Goal: Find specific page/section: Find specific page/section

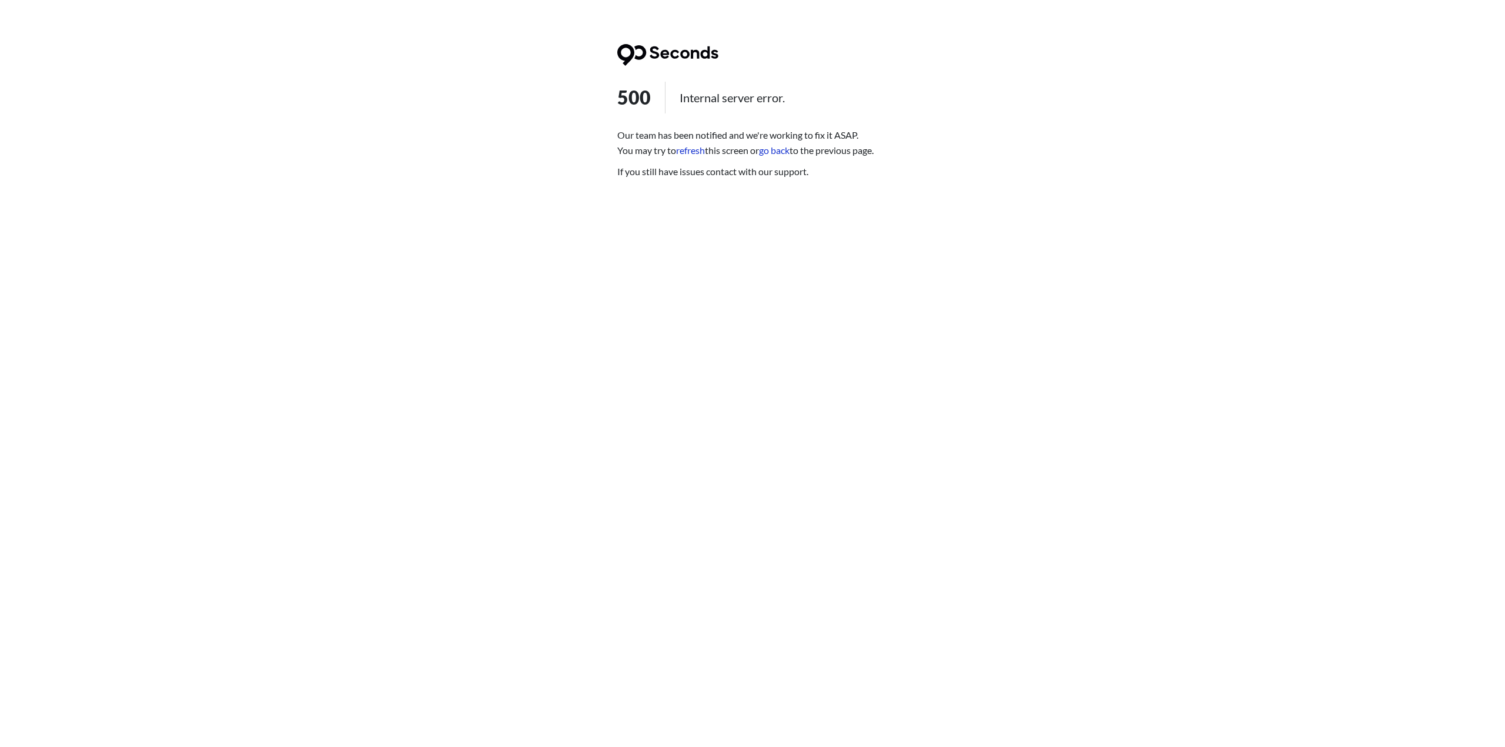
click at [686, 156] on link "refresh" at bounding box center [690, 150] width 29 height 11
click at [779, 155] on link "go back" at bounding box center [774, 150] width 31 height 11
